Goal: Task Accomplishment & Management: Complete application form

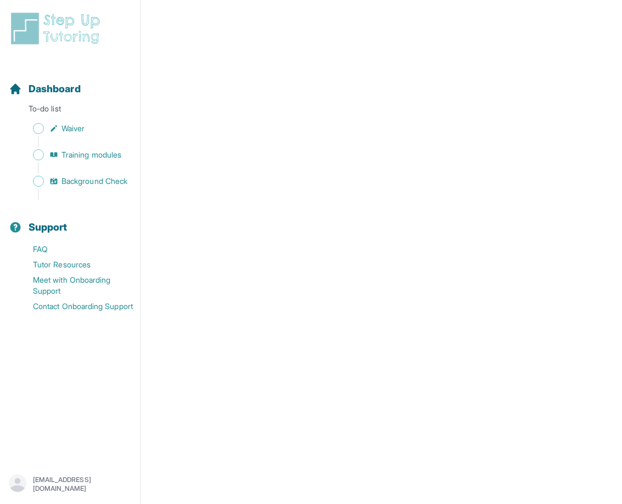
scroll to position [1803, 0]
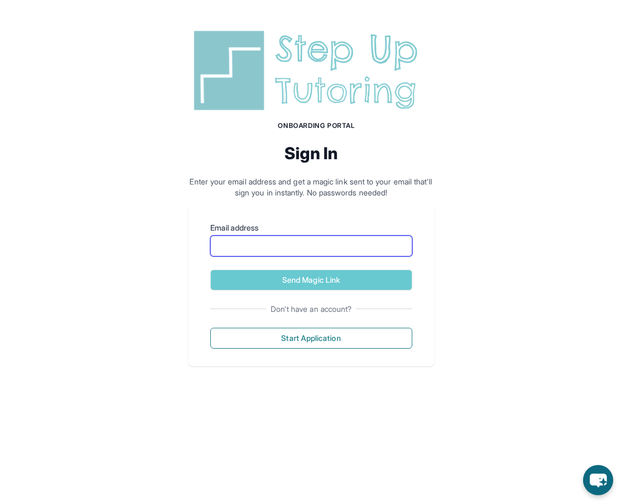
click at [225, 240] on input "Email address" at bounding box center [311, 246] width 202 height 21
type input "**********"
click at [311, 279] on button "Send Magic Link" at bounding box center [311, 280] width 202 height 21
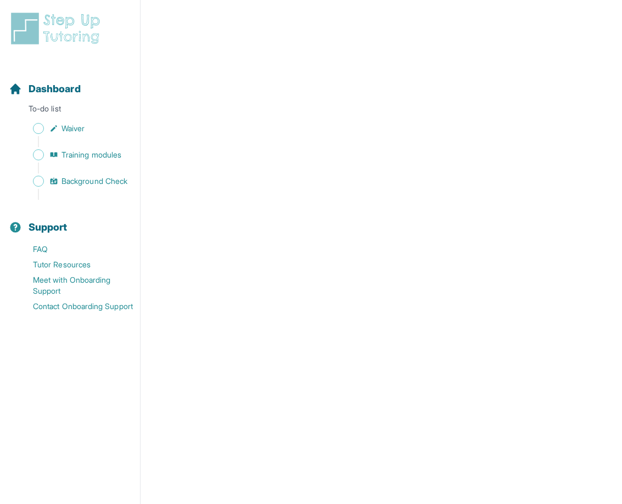
scroll to position [1837, 0]
click at [92, 150] on span "Training modules" at bounding box center [91, 154] width 60 height 11
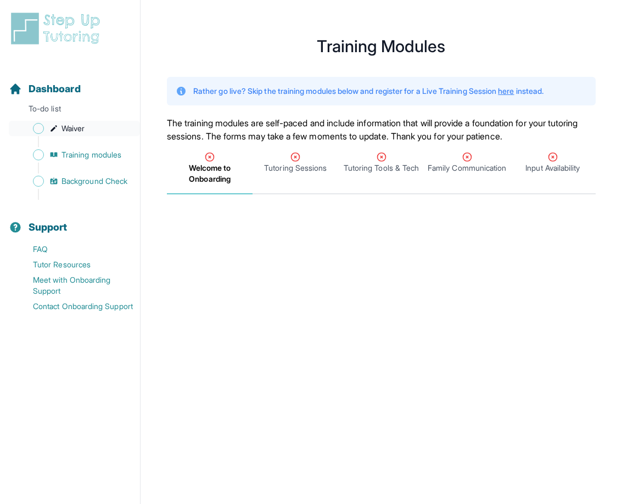
click at [69, 136] on link "Waiver" at bounding box center [74, 128] width 131 height 15
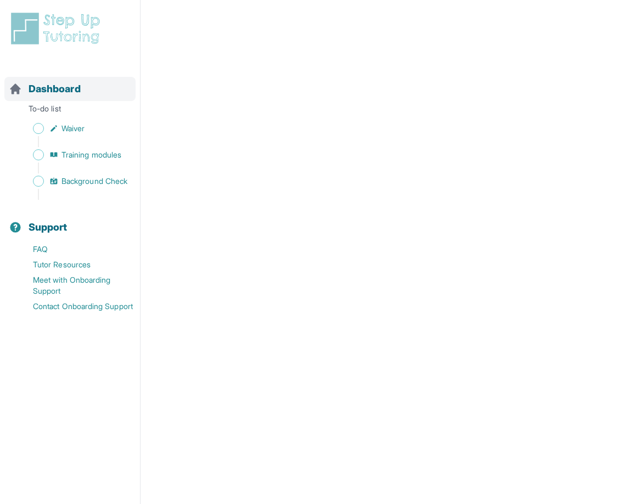
click at [70, 92] on span "Dashboard" at bounding box center [55, 88] width 52 height 15
